Goal: Task Accomplishment & Management: Complete application form

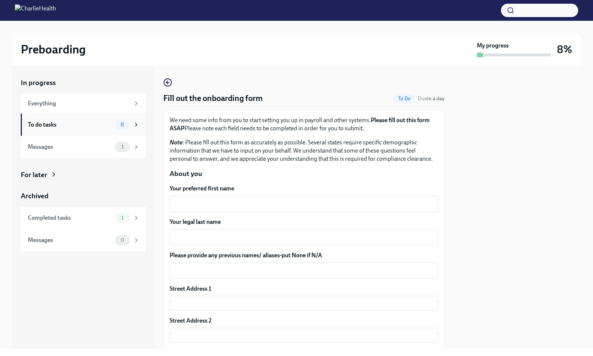
click at [133, 121] on div "8" at bounding box center [127, 124] width 24 height 10
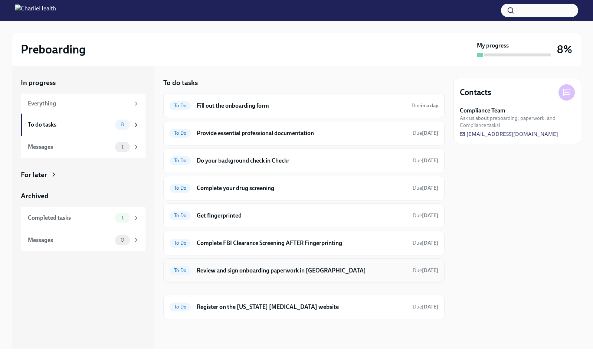
click at [341, 262] on div "To Do Review and sign onboarding paperwork in [GEOGRAPHIC_DATA] Due [DATE]" at bounding box center [303, 270] width 281 height 24
click at [104, 149] on div "Messages" at bounding box center [70, 147] width 84 height 8
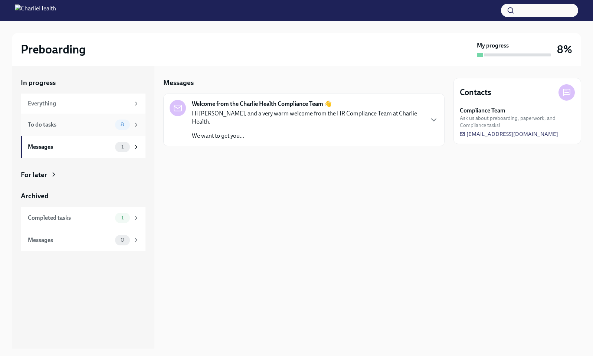
click at [102, 125] on div "To do tasks" at bounding box center [70, 125] width 84 height 8
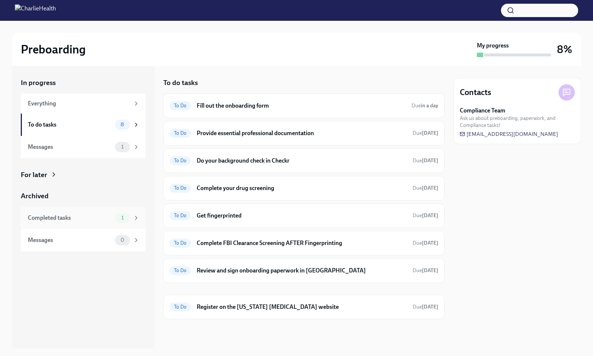
click at [86, 214] on div "Completed tasks" at bounding box center [70, 218] width 84 height 8
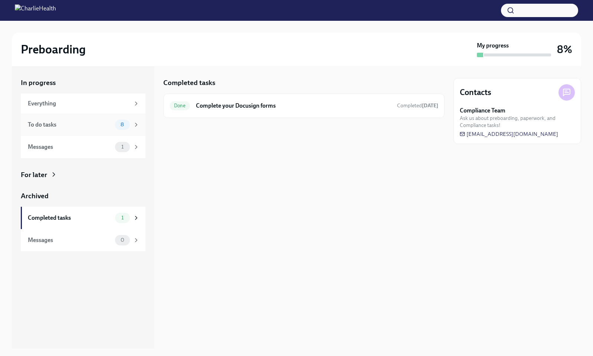
click at [77, 119] on div "To do tasks 8" at bounding box center [83, 124] width 125 height 22
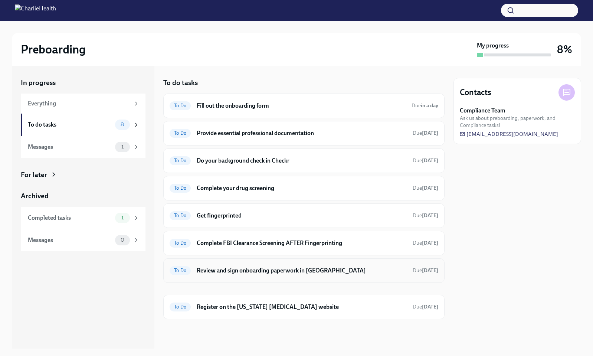
click at [260, 270] on h6 "Review and sign onboarding paperwork in UKG" at bounding box center [302, 270] width 210 height 8
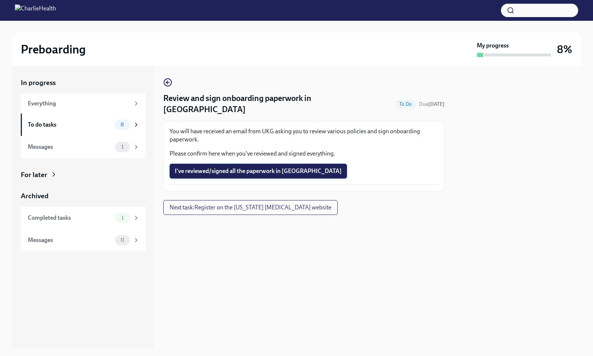
click at [270, 167] on span "I've reviewed/signed all the paperwork in UKG" at bounding box center [258, 170] width 167 height 7
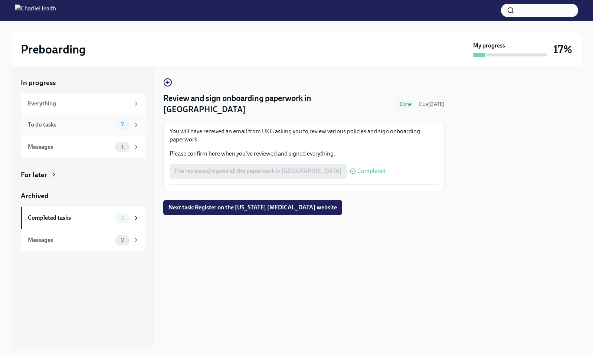
click at [101, 124] on div "To do tasks" at bounding box center [70, 125] width 84 height 8
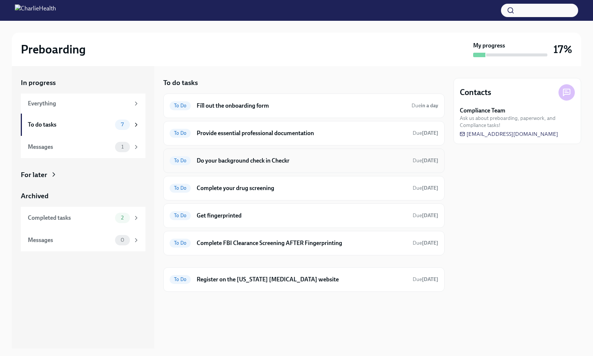
click at [327, 158] on h6 "Do your background check in Checkr" at bounding box center [302, 160] width 210 height 8
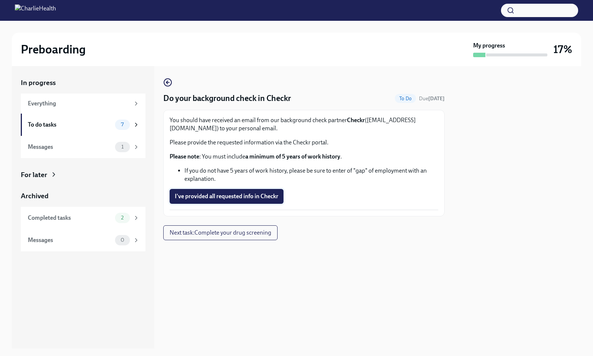
click at [215, 199] on span "I've provided all requested info in Checkr" at bounding box center [226, 195] width 103 height 7
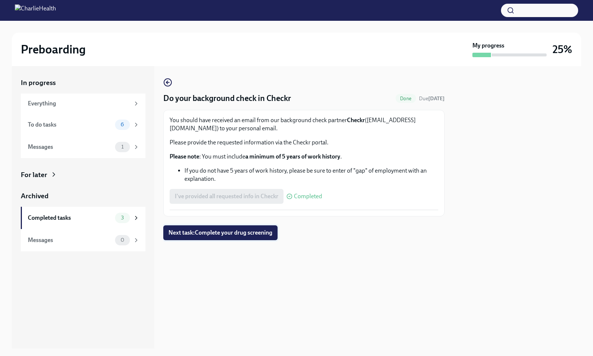
click at [192, 234] on span "Next task : Complete your drug screening" at bounding box center [220, 232] width 104 height 7
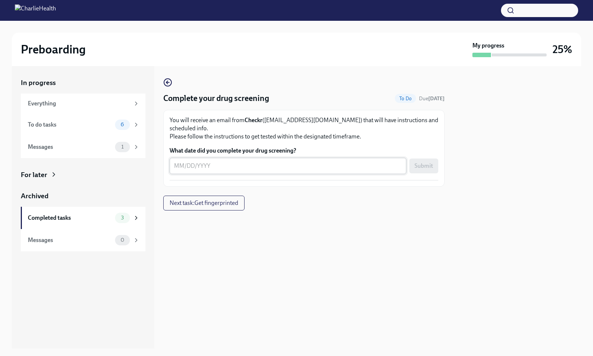
click at [226, 162] on div "x ​" at bounding box center [287, 166] width 237 height 16
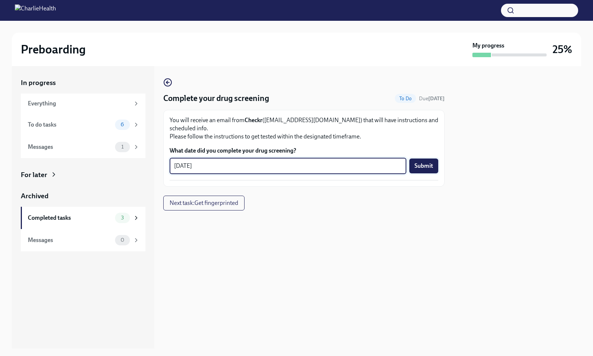
type textarea "09/23/2025"
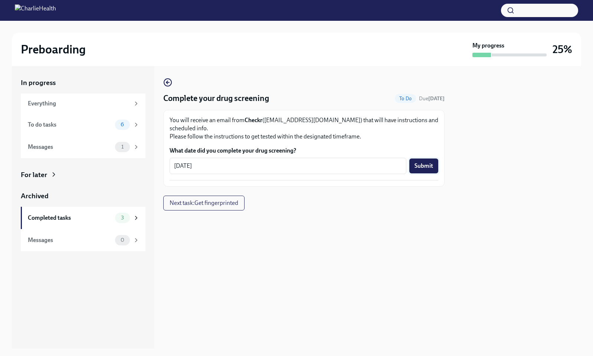
click at [418, 162] on span "Submit" at bounding box center [423, 165] width 19 height 7
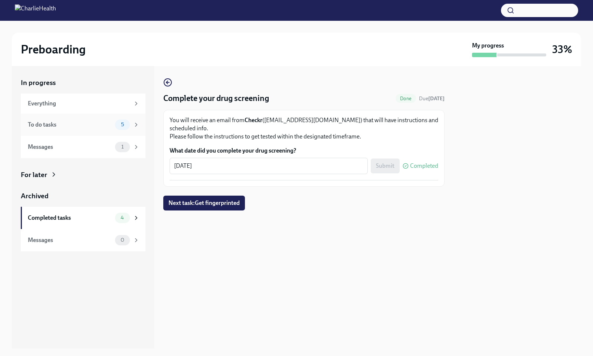
click at [109, 126] on div "To do tasks" at bounding box center [70, 125] width 84 height 8
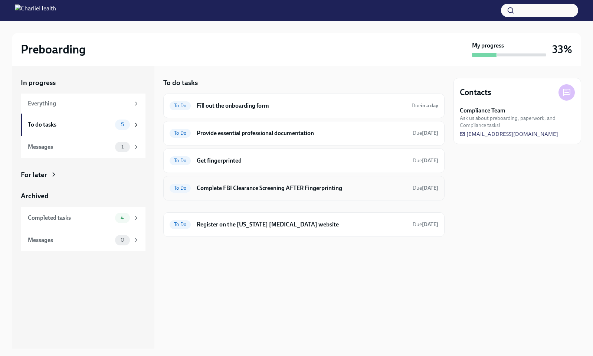
click at [277, 188] on h6 "Complete FBI Clearance Screening AFTER Fingerprinting" at bounding box center [302, 188] width 210 height 8
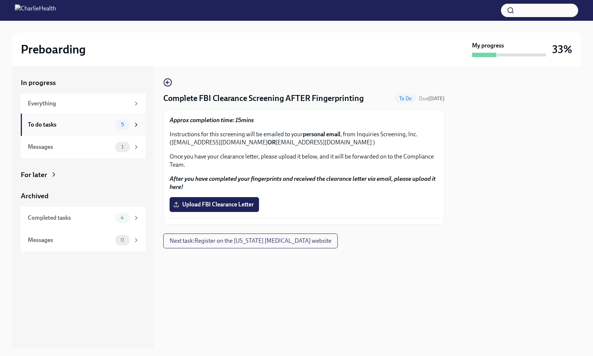
click at [122, 123] on span "5" at bounding box center [122, 125] width 12 height 6
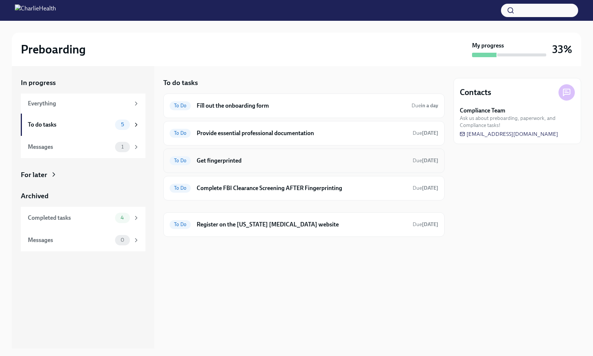
click at [250, 161] on h6 "Get fingerprinted" at bounding box center [302, 160] width 210 height 8
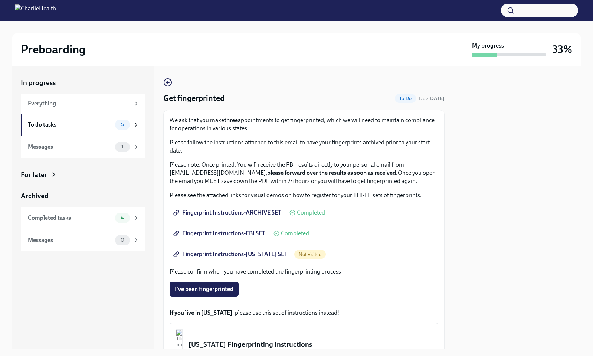
scroll to position [3, 0]
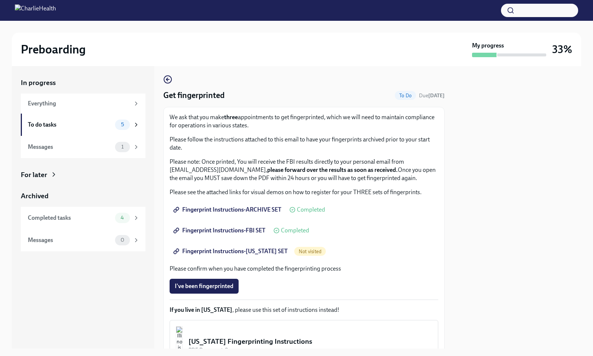
click at [273, 250] on span "Fingerprint Instructions-FLORIDA SET" at bounding box center [231, 250] width 113 height 7
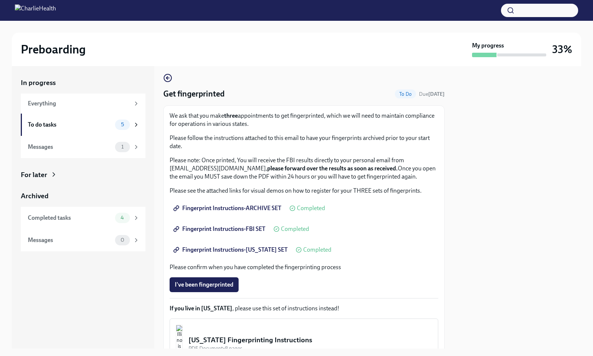
scroll to position [6, 0]
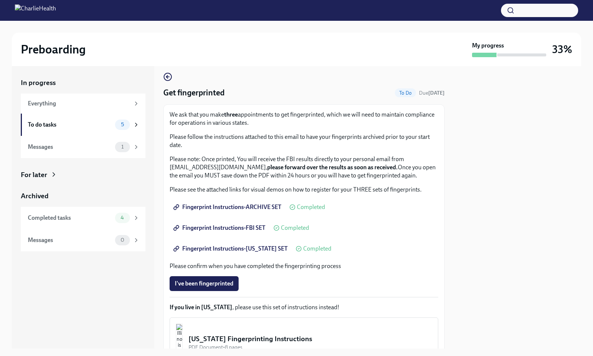
click at [269, 203] on span "Fingerprint Instructions-ARCHIVE SET" at bounding box center [228, 206] width 106 height 7
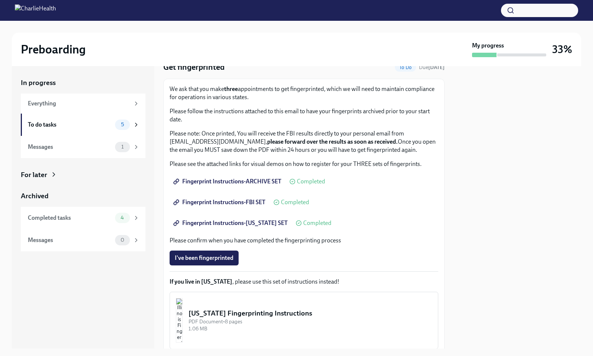
scroll to position [32, 0]
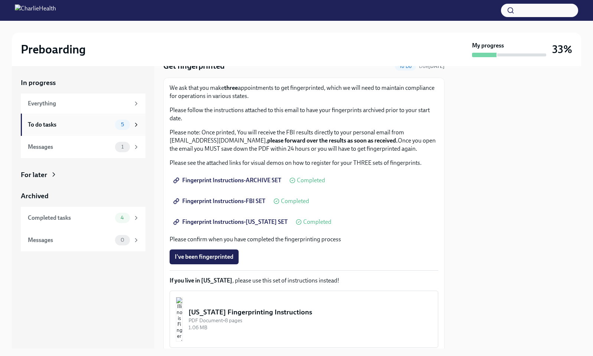
click at [109, 127] on div "To do tasks" at bounding box center [70, 125] width 84 height 8
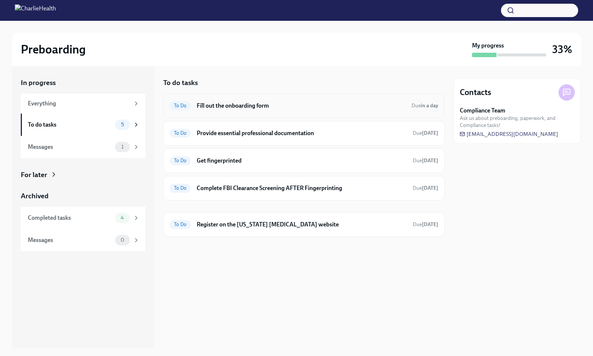
click at [267, 104] on h6 "Fill out the onboarding form" at bounding box center [301, 106] width 209 height 8
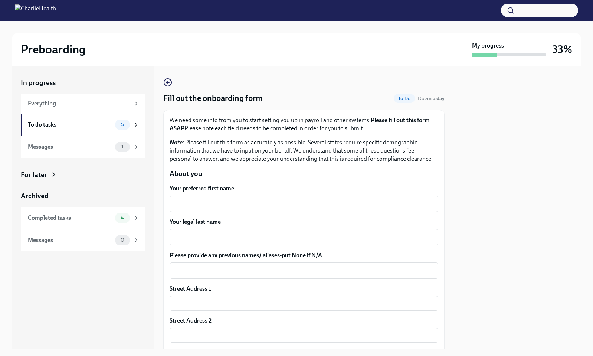
click at [256, 194] on div "Your preferred first name x ​" at bounding box center [303, 197] width 268 height 27
click at [256, 198] on div "x ​" at bounding box center [303, 203] width 268 height 16
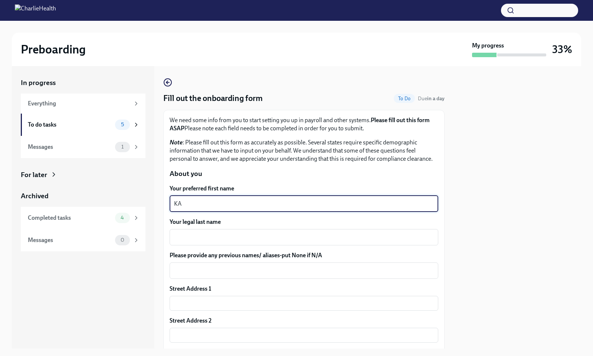
type textarea "K"
type textarea "a"
type textarea "Kayla"
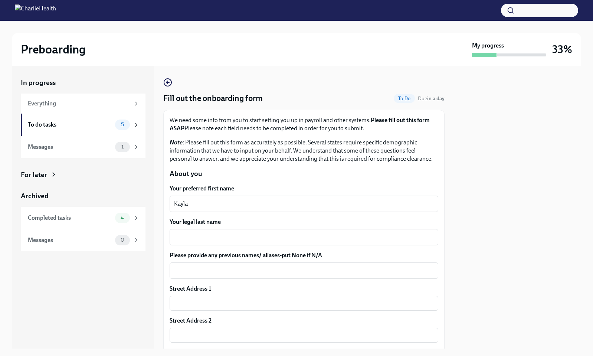
click at [280, 226] on div "Your legal last name x ​" at bounding box center [303, 231] width 268 height 27
click at [267, 232] on textarea "Your legal last name" at bounding box center [304, 236] width 260 height 9
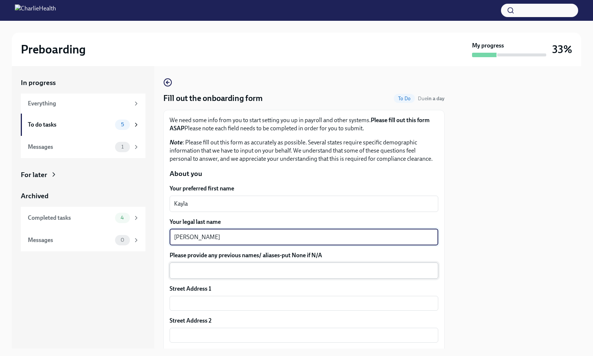
type textarea "Parker"
click at [240, 267] on textarea "Please provide any previous names/ aliases-put None if N/A" at bounding box center [304, 270] width 260 height 9
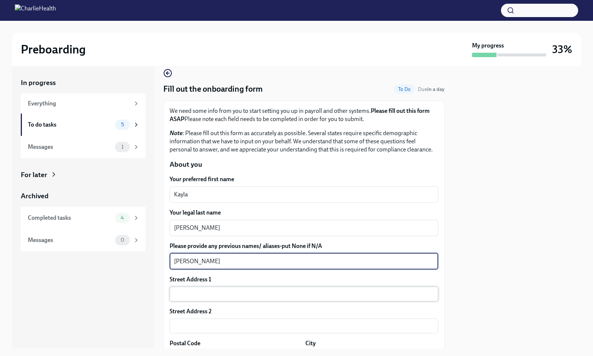
scroll to position [10, 0]
type textarea "Kayla Thompson"
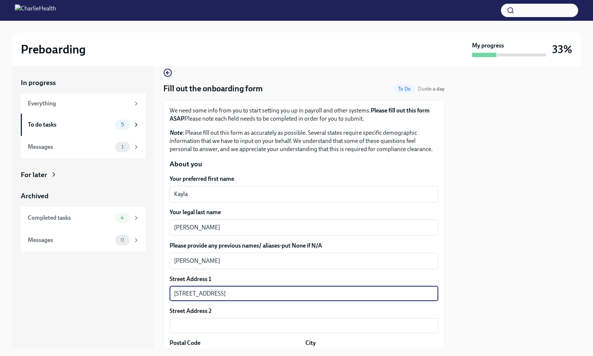
scroll to position [53, 0]
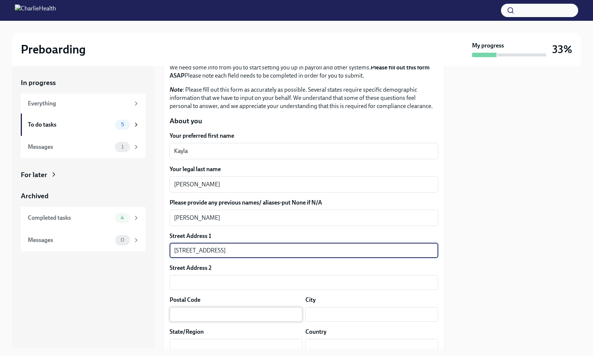
type input "320 Parkside Dr."
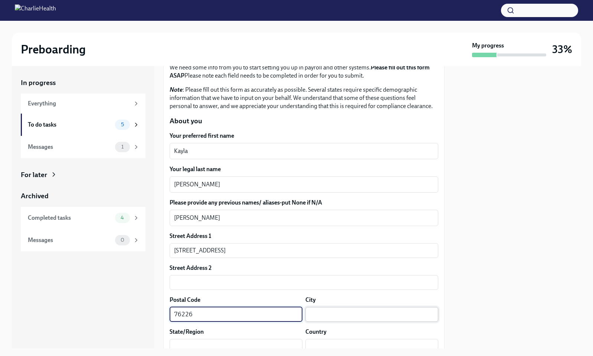
type input "76226"
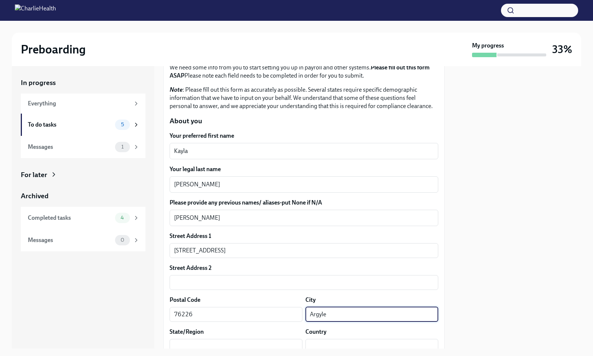
type input "Argyle"
click at [540, 261] on div at bounding box center [517, 207] width 128 height 282
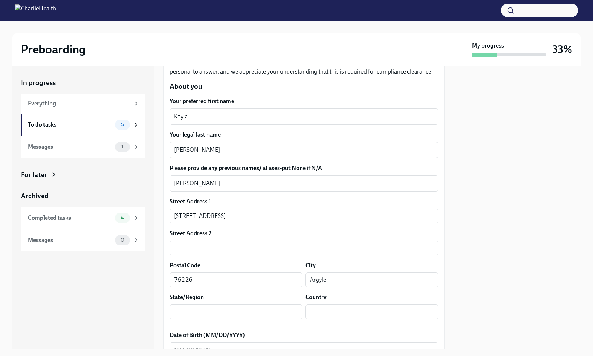
scroll to position [92, 0]
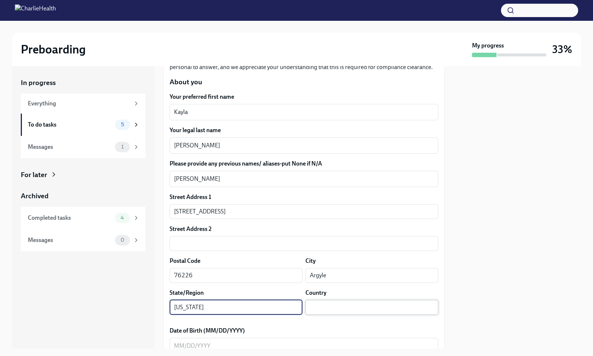
type input "Texas"
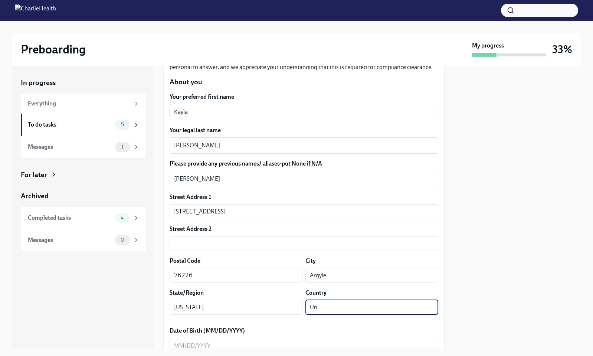
type input "U"
click at [436, 307] on input "text" at bounding box center [371, 307] width 133 height 15
click at [437, 307] on input "text" at bounding box center [371, 307] width 133 height 15
click at [386, 309] on input "text" at bounding box center [371, 307] width 133 height 15
click at [364, 307] on input "text" at bounding box center [371, 307] width 133 height 15
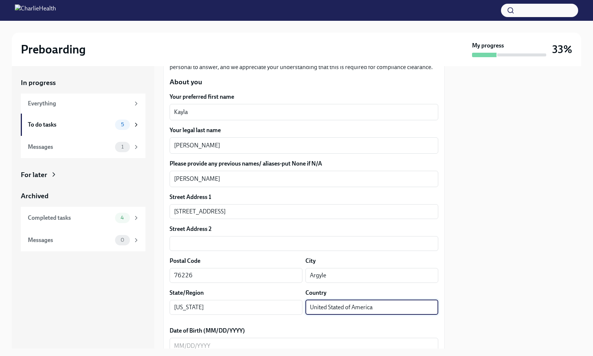
click at [481, 300] on div at bounding box center [517, 207] width 128 height 282
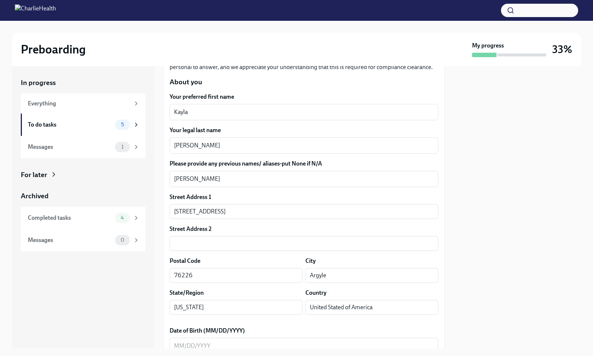
scroll to position [0, 0]
click at [345, 307] on input "United Stated of America" at bounding box center [371, 307] width 133 height 15
type input "United States of America"
click at [493, 318] on div at bounding box center [517, 207] width 128 height 282
click at [347, 338] on div "x ​" at bounding box center [303, 345] width 268 height 16
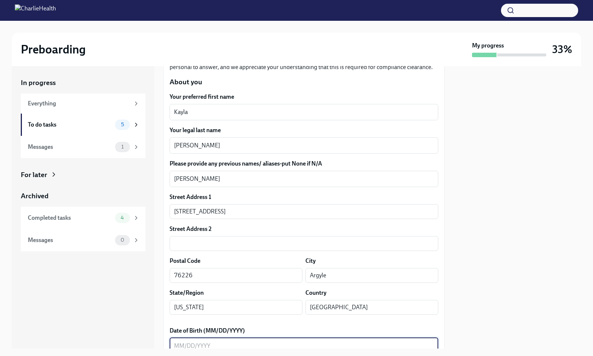
scroll to position [92, 0]
type textarea "1"
type textarea "11/22/1996"
click at [531, 230] on div at bounding box center [517, 207] width 128 height 282
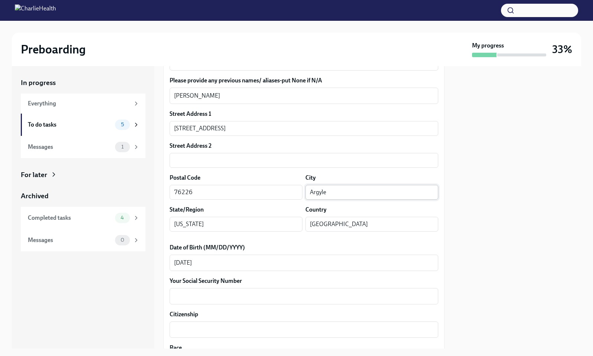
scroll to position [193, 0]
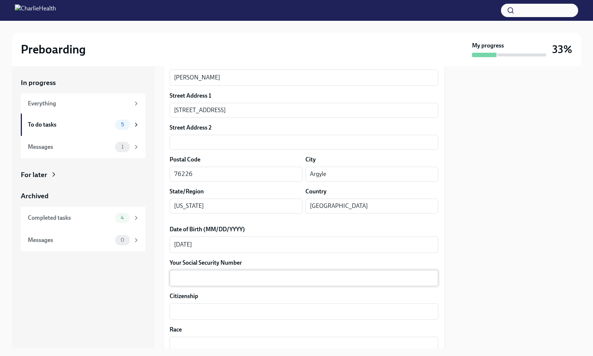
click at [327, 283] on div "x ​" at bounding box center [303, 278] width 268 height 16
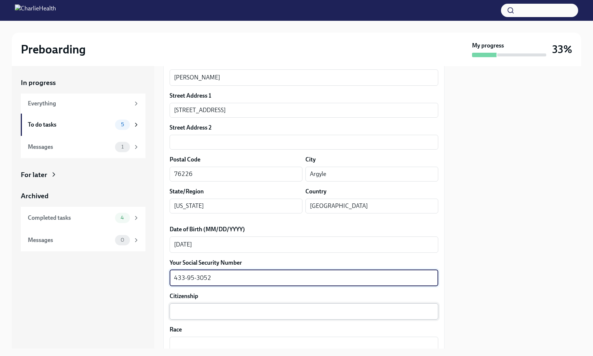
type textarea "433-95-3052"
click at [317, 313] on textarea "Citizenship" at bounding box center [304, 311] width 260 height 9
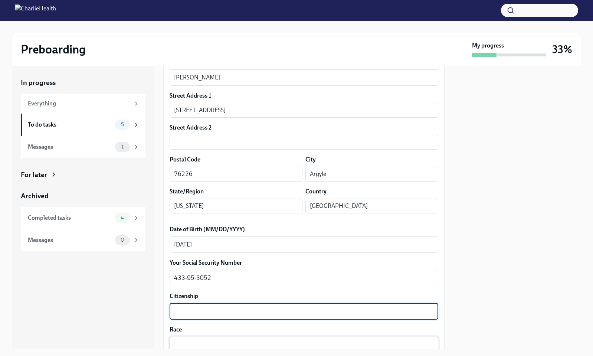
click at [314, 336] on div "x ​" at bounding box center [303, 344] width 268 height 16
click at [308, 310] on textarea "Citizenship" at bounding box center [304, 311] width 260 height 9
type textarea "X"
type textarea "C"
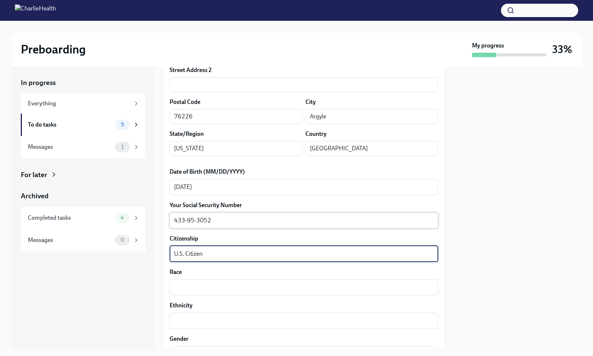
scroll to position [278, 0]
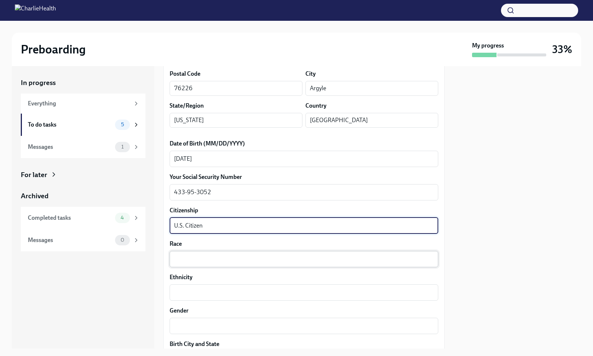
type textarea "U.S. Citizen"
click at [329, 267] on div "x ​" at bounding box center [303, 259] width 268 height 16
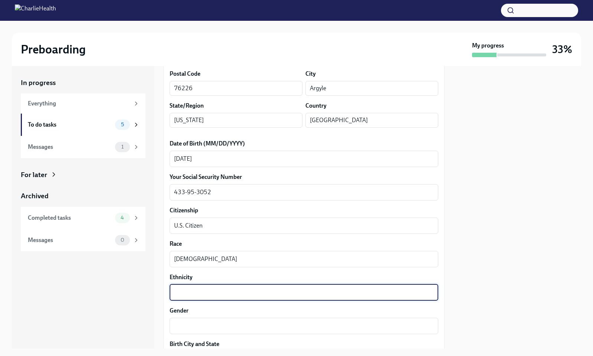
click at [316, 288] on textarea "Ethnicity" at bounding box center [304, 292] width 260 height 9
click at [271, 260] on textarea "African American" at bounding box center [304, 258] width 260 height 9
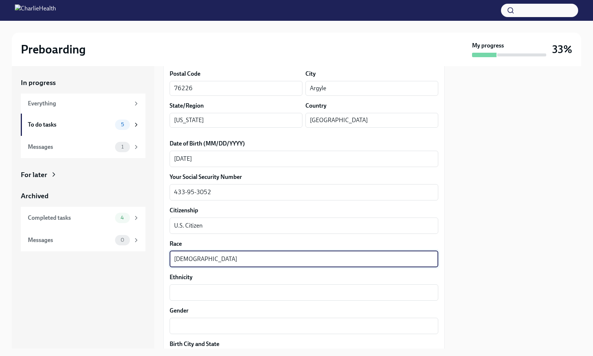
click at [271, 260] on textarea "African American" at bounding box center [304, 258] width 260 height 9
click at [253, 291] on textarea "Ethnicity" at bounding box center [304, 292] width 260 height 9
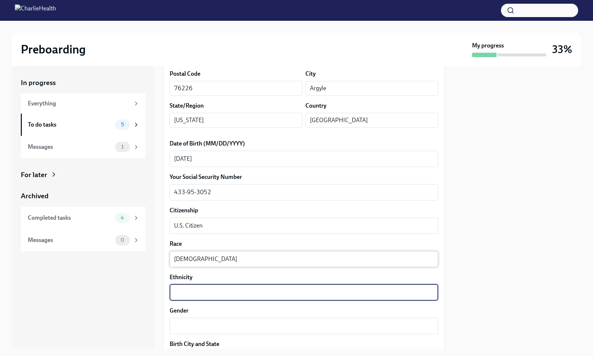
click at [204, 256] on textarea "African American" at bounding box center [304, 258] width 260 height 9
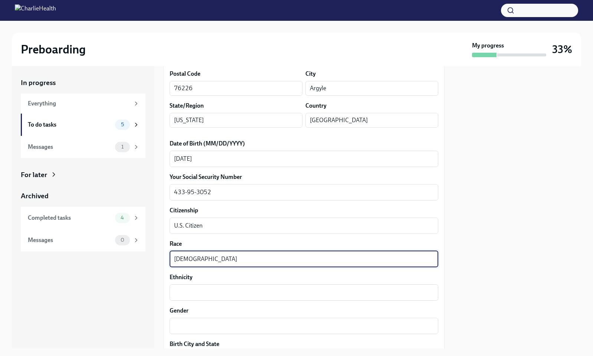
click at [204, 256] on textarea "African American" at bounding box center [304, 258] width 260 height 9
type textarea "Black"
click at [219, 287] on div "x ​" at bounding box center [303, 292] width 268 height 16
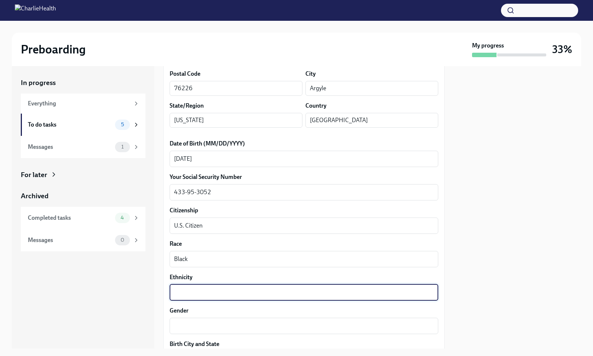
paste textarea "African American"
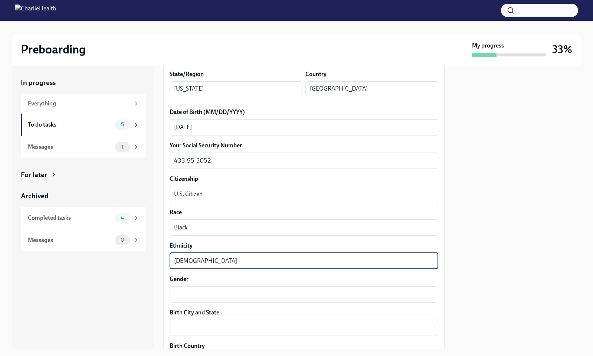
scroll to position [320, 0]
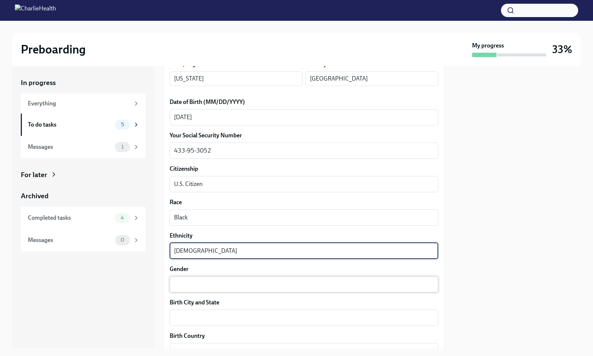
type textarea "African American"
click at [258, 278] on div "x ​" at bounding box center [303, 284] width 268 height 16
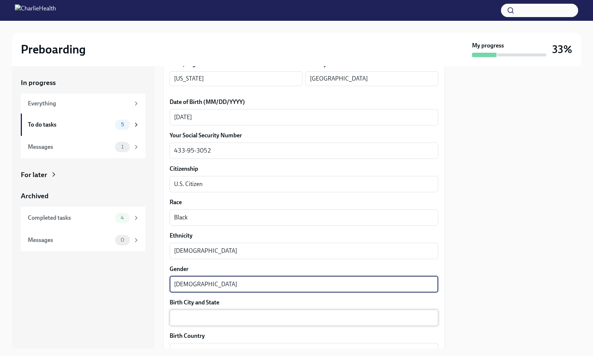
type textarea "Female"
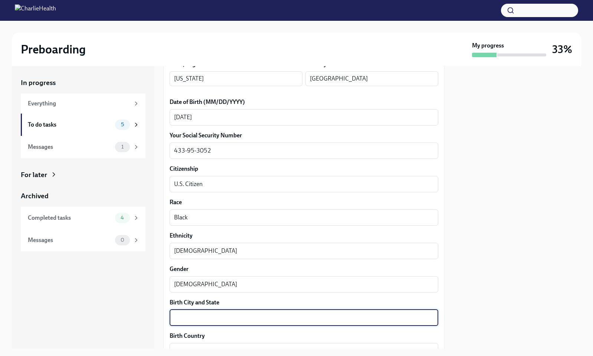
click at [222, 317] on textarea "Birth City and State" at bounding box center [304, 317] width 260 height 9
type textarea "New Orleans, Louisiana"
click at [220, 338] on label "Birth Country" at bounding box center [303, 336] width 268 height 8
click at [220, 346] on textarea "Birth Country" at bounding box center [304, 350] width 260 height 9
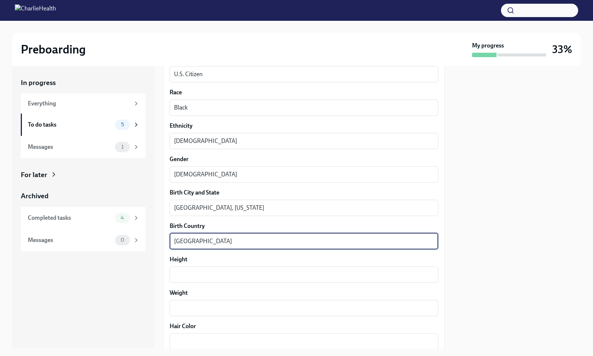
scroll to position [504, 0]
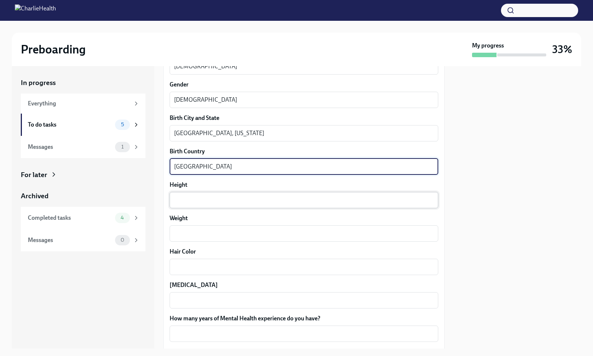
type textarea "United States of America"
click at [261, 200] on textarea "Height" at bounding box center [304, 199] width 260 height 9
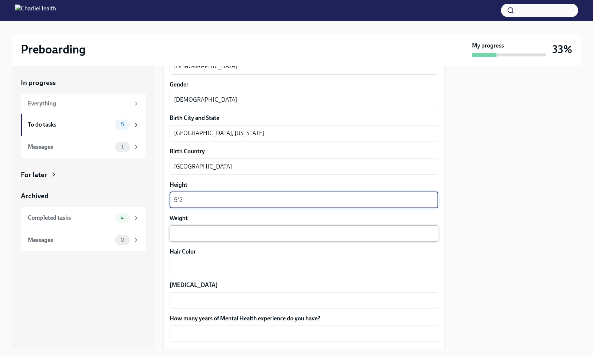
type textarea "5'2"
click at [256, 240] on div "x ​" at bounding box center [303, 233] width 268 height 16
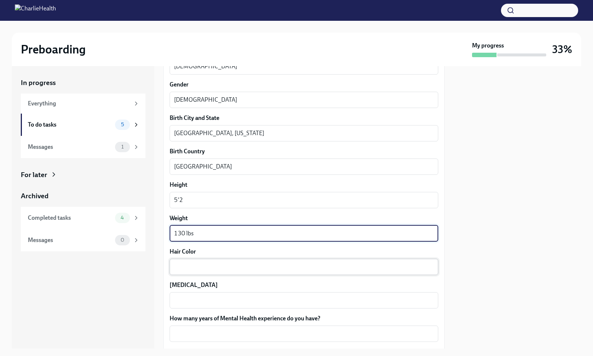
type textarea "130 lbs"
click at [238, 270] on textarea "Hair Color" at bounding box center [304, 266] width 260 height 9
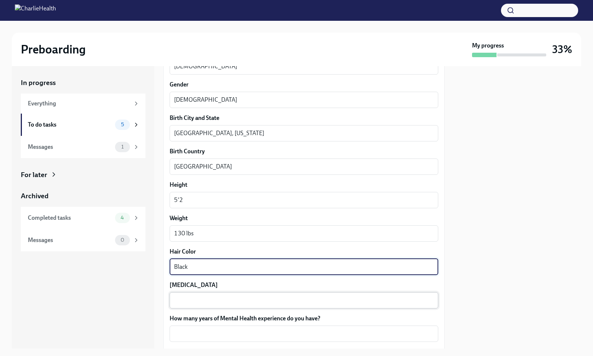
type textarea "Black"
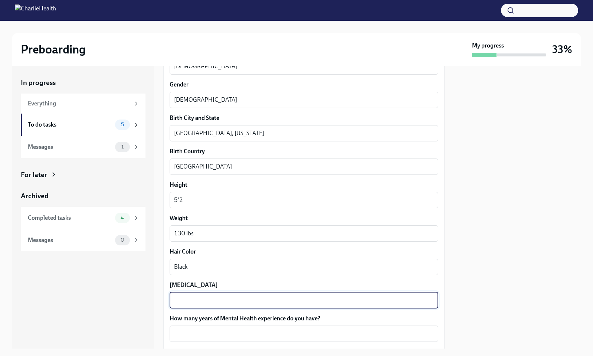
click at [235, 300] on textarea "Eye Color" at bounding box center [304, 300] width 260 height 9
type textarea "N"
type textarea "Brown"
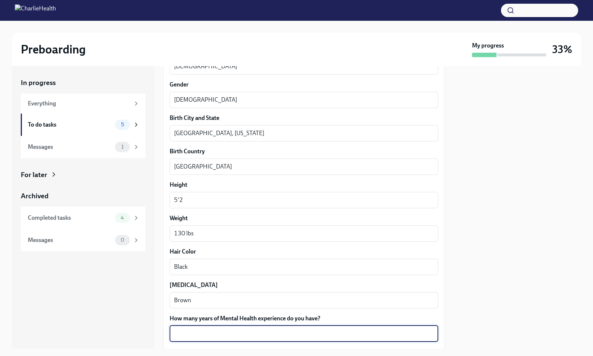
click at [233, 337] on textarea "How many years of Mental Health experience do you have?" at bounding box center [304, 333] width 260 height 9
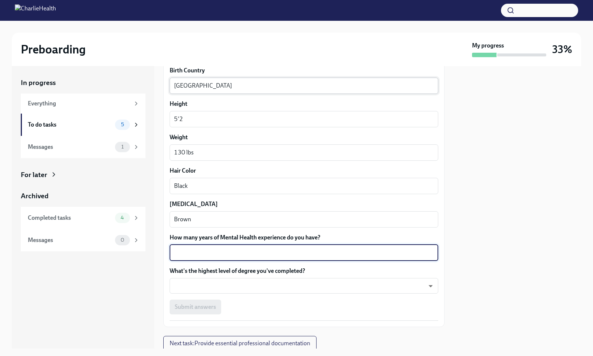
scroll to position [586, 0]
type textarea "7 years"
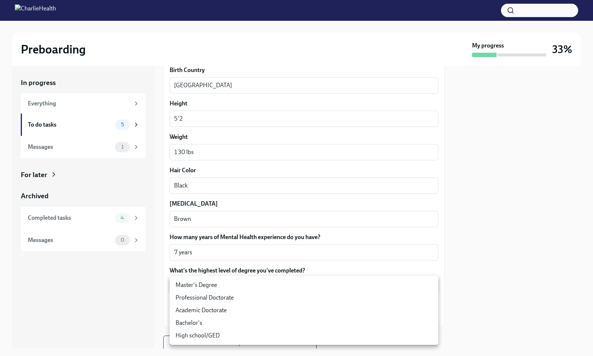
click at [253, 280] on body "Preboarding My progress 33% In progress Everything To do tasks 5 Messages 1 For…" at bounding box center [296, 178] width 593 height 356
click at [249, 282] on li "Master's Degree" at bounding box center [303, 284] width 268 height 13
type input "2vBr-ghkD"
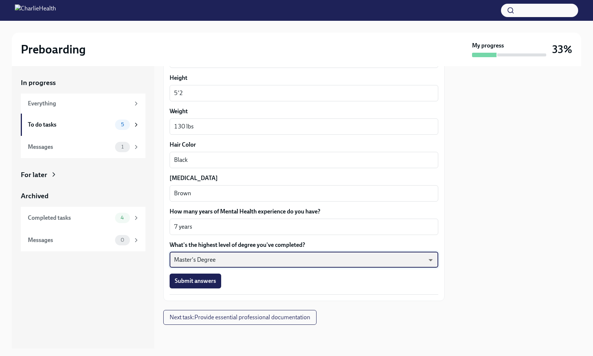
scroll to position [611, 0]
click at [201, 275] on button "Submit answers" at bounding box center [195, 281] width 52 height 15
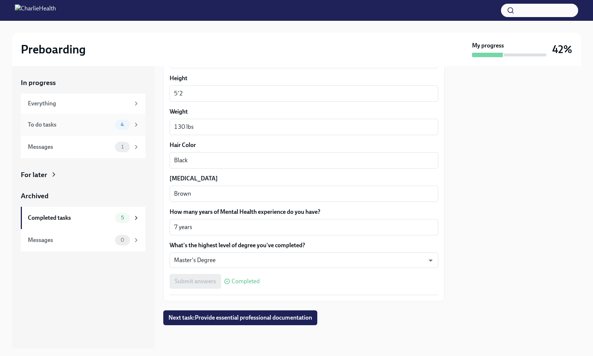
click at [137, 125] on icon at bounding box center [136, 124] width 7 height 7
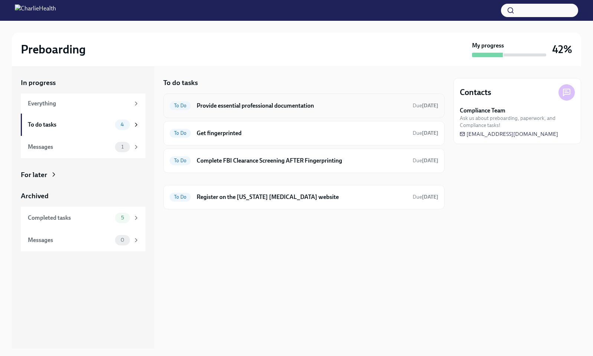
click at [237, 108] on h6 "Provide essential professional documentation" at bounding box center [302, 106] width 210 height 8
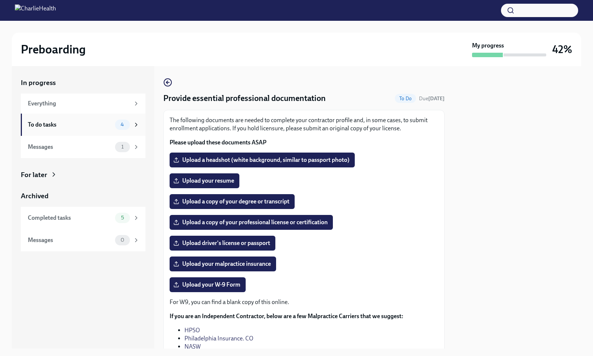
click at [128, 122] on span "4" at bounding box center [122, 125] width 12 height 6
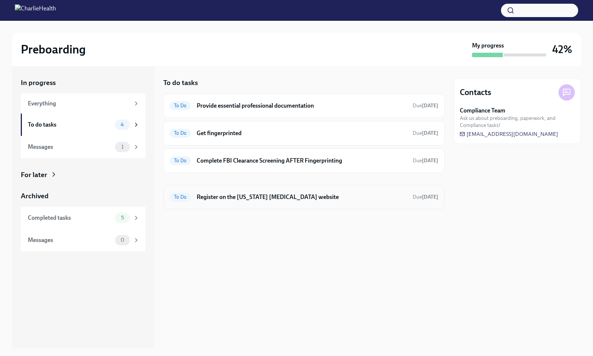
click at [239, 196] on h6 "Register on the [US_STATE] [MEDICAL_DATA] website" at bounding box center [302, 197] width 210 height 8
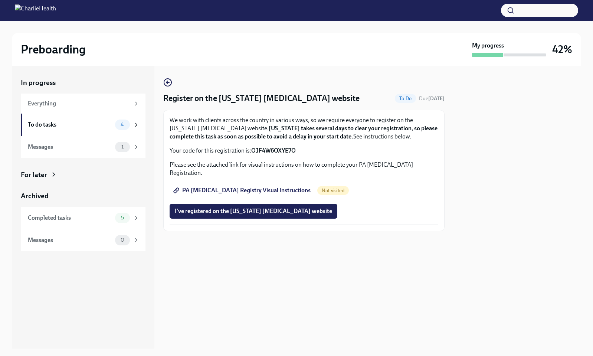
click at [282, 187] on span "PA [MEDICAL_DATA] Registry Visual Instructions" at bounding box center [243, 190] width 136 height 7
drag, startPoint x: 253, startPoint y: 149, endPoint x: 306, endPoint y: 149, distance: 52.3
click at [306, 149] on p "Your code for this registration is: OJF4W6OXYE7O" at bounding box center [303, 150] width 268 height 8
copy p "OJF4W6OXYE7O"
click at [277, 187] on span "PA [MEDICAL_DATA] Registry Visual Instructions" at bounding box center [243, 190] width 136 height 7
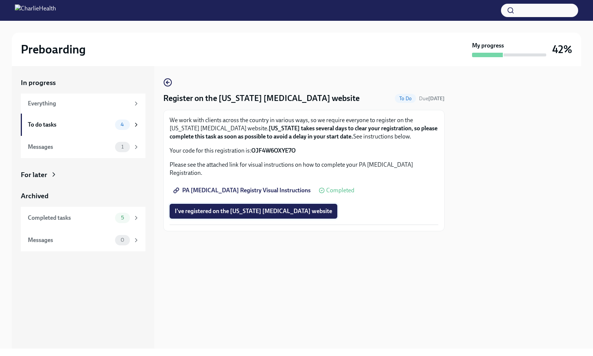
click at [236, 207] on span "I've registered on the [US_STATE] [MEDICAL_DATA] website" at bounding box center [253, 210] width 157 height 7
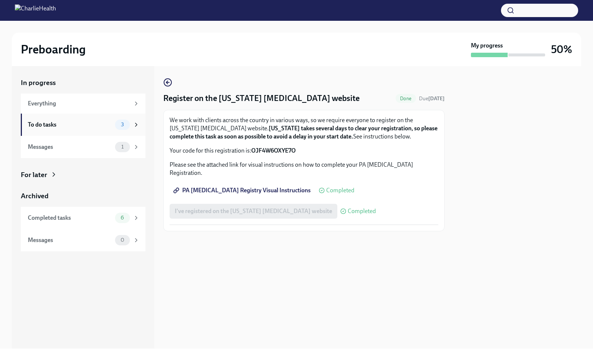
click at [105, 128] on div "To do tasks 3" at bounding box center [84, 124] width 112 height 10
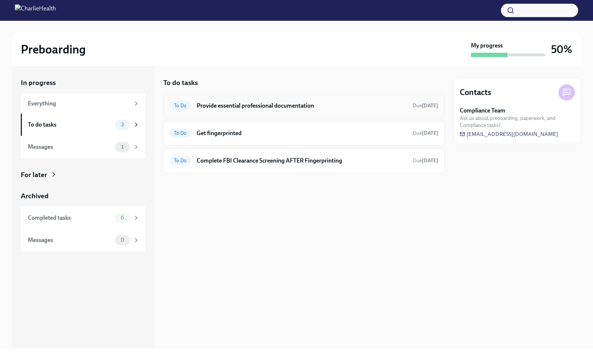
click at [304, 105] on h6 "Provide essential professional documentation" at bounding box center [302, 106] width 210 height 8
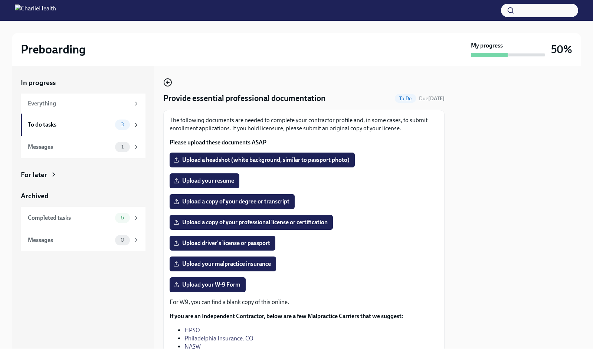
click at [167, 83] on icon "button" at bounding box center [166, 82] width 1 height 3
